Goal: Task Accomplishment & Management: Manage account settings

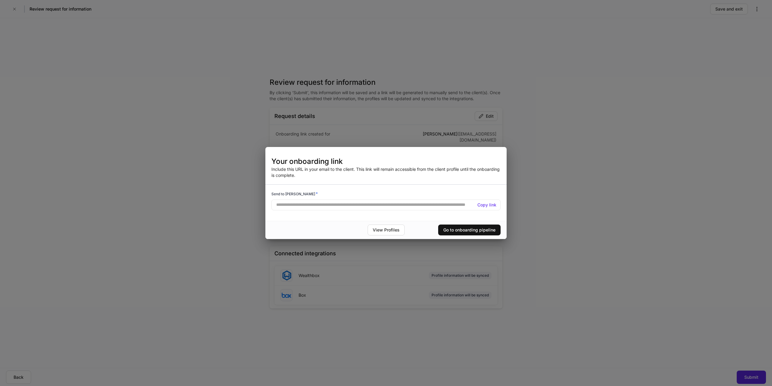
drag, startPoint x: 74, startPoint y: 57, endPoint x: 142, endPoint y: 86, distance: 74.5
click at [74, 57] on div "**********" at bounding box center [386, 193] width 772 height 386
click at [473, 230] on div "Go to onboarding pipeline" at bounding box center [469, 230] width 52 height 6
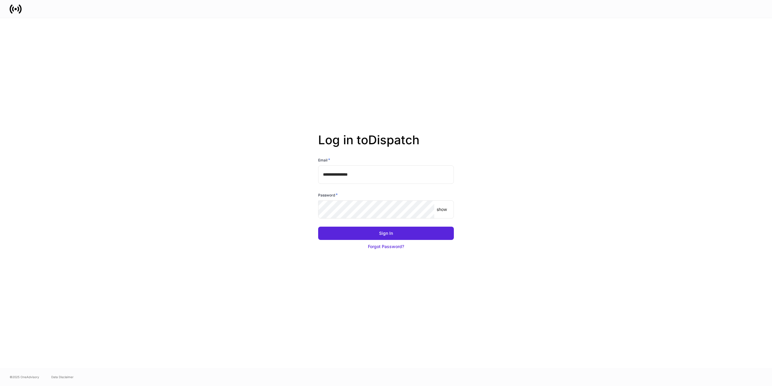
click at [426, 210] on keeper-lock "Open Keeper Popup" at bounding box center [425, 209] width 7 height 7
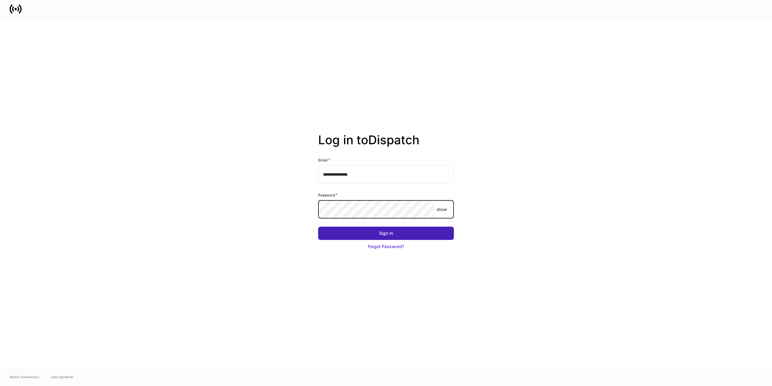
click at [390, 231] on div "Sign In" at bounding box center [386, 233] width 14 height 6
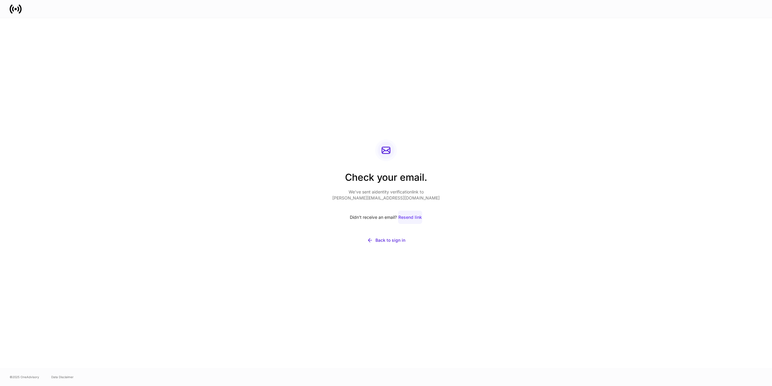
click at [413, 218] on div "Resend link" at bounding box center [410, 217] width 24 height 6
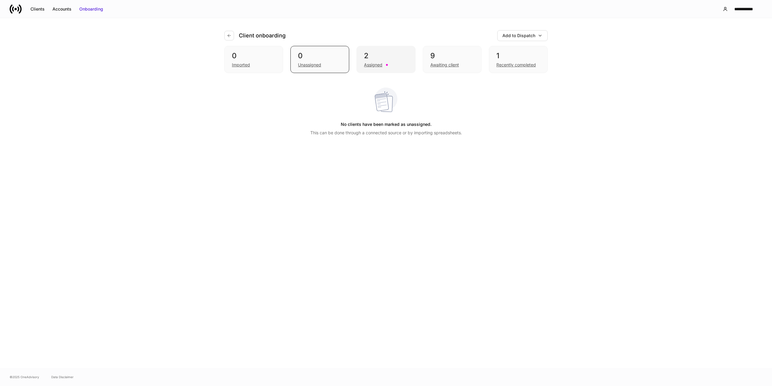
click at [368, 62] on div "Assigned" at bounding box center [386, 64] width 44 height 7
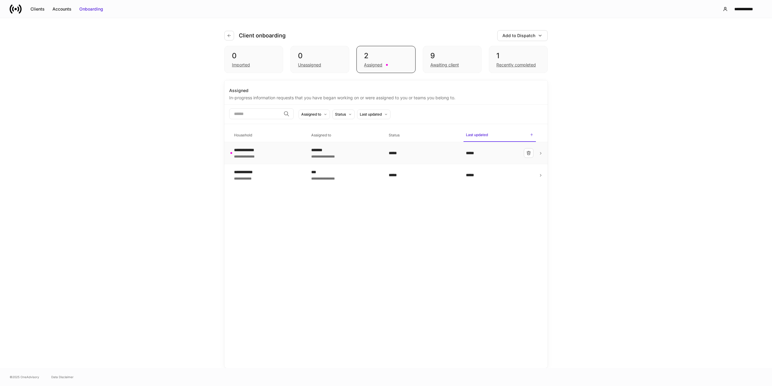
click at [351, 156] on div "**********" at bounding box center [345, 156] width 68 height 6
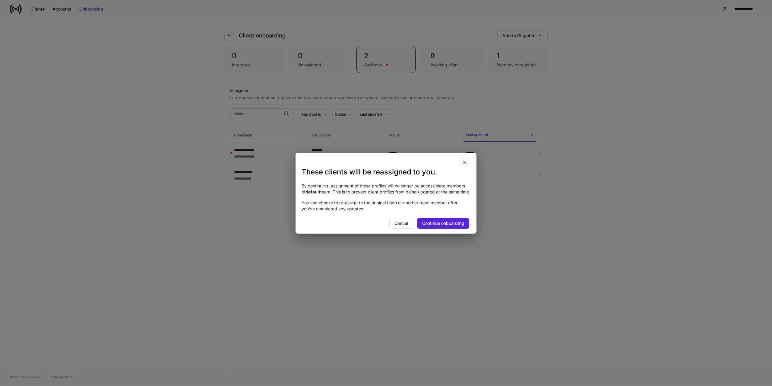
click at [465, 161] on icon "button" at bounding box center [464, 162] width 2 height 2
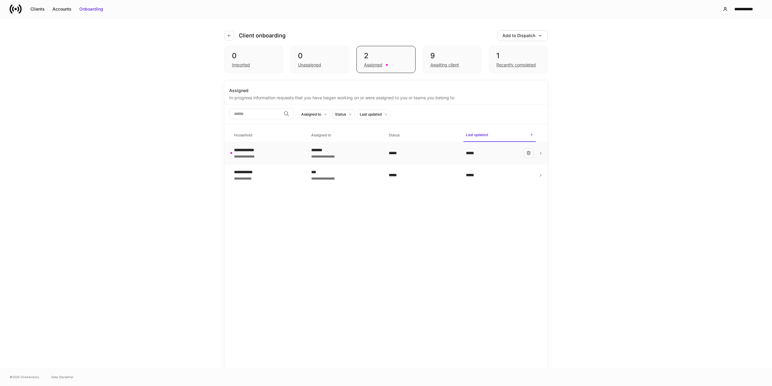
click at [540, 153] on icon at bounding box center [541, 153] width 4 height 4
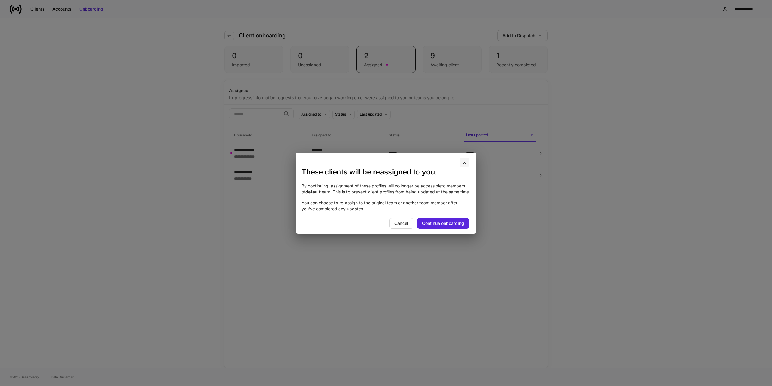
click at [465, 160] on icon "button" at bounding box center [464, 162] width 5 height 5
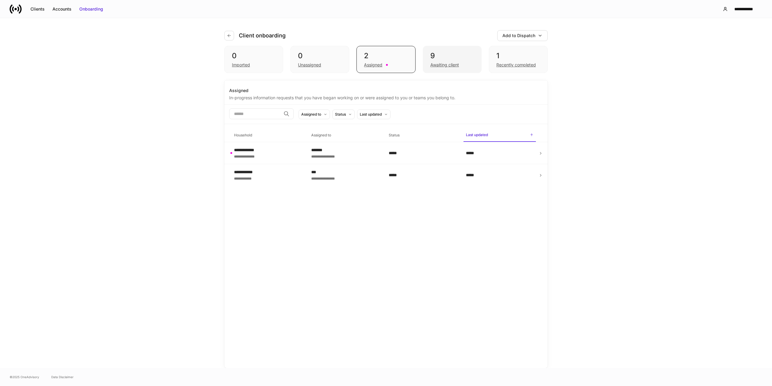
click at [448, 65] on div "Awaiting client" at bounding box center [444, 65] width 29 height 6
